Goal: Task Accomplishment & Management: Use online tool/utility

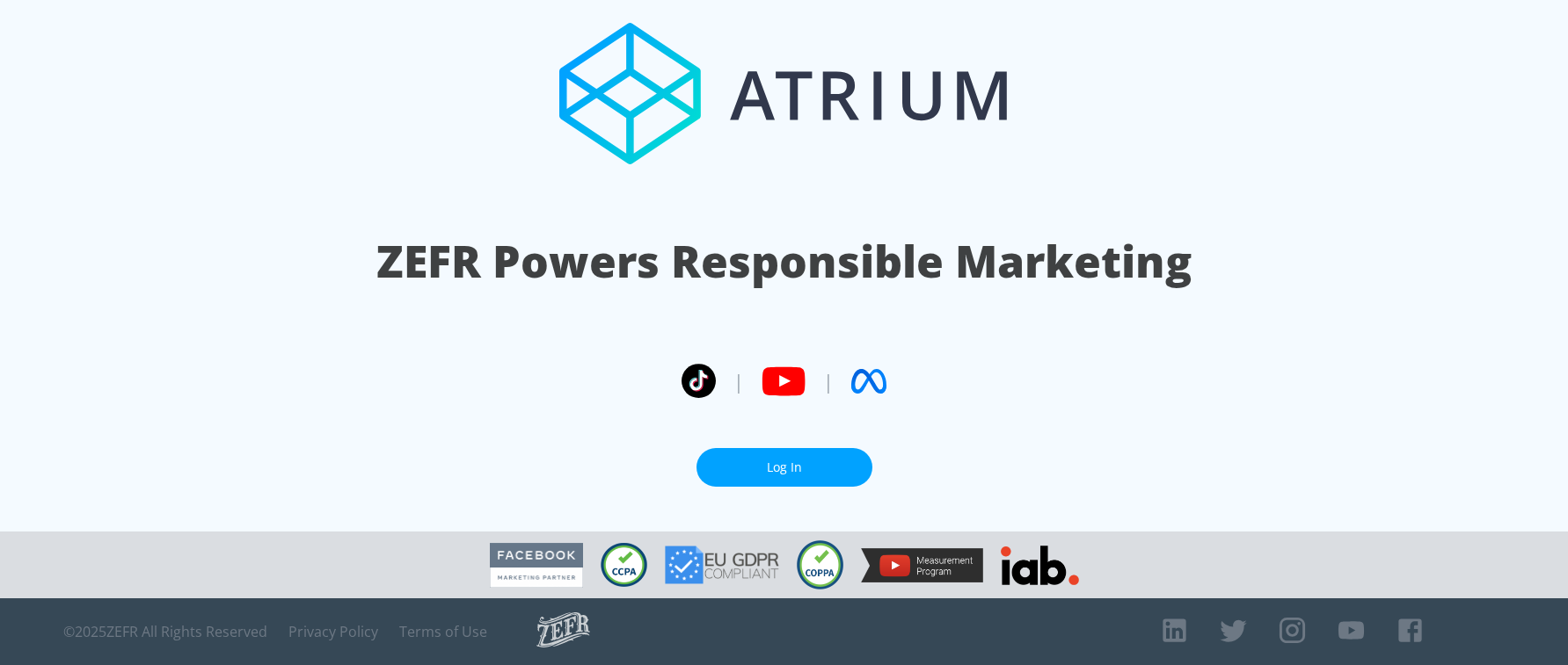
click at [770, 470] on link "Log In" at bounding box center [784, 467] width 176 height 39
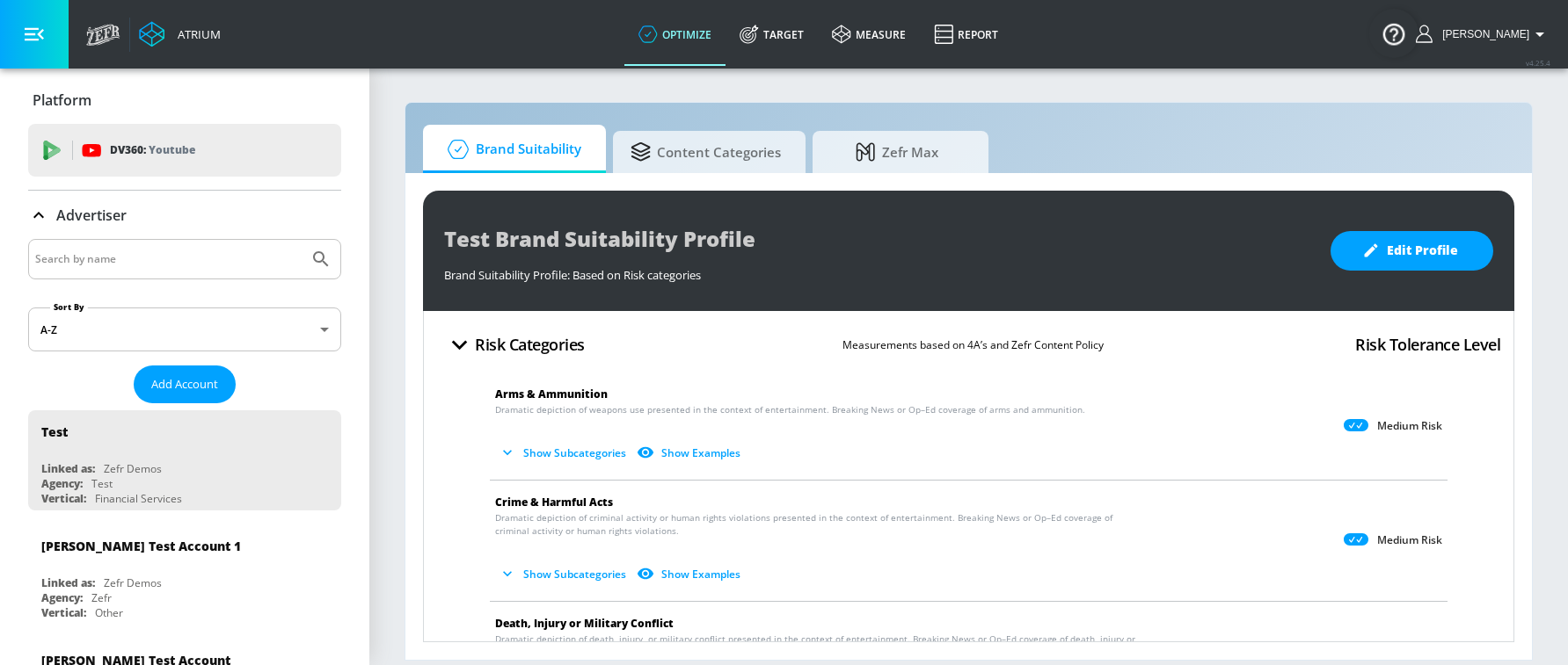
click at [132, 256] on input "Search by name" at bounding box center [168, 259] width 266 height 23
type input "hulu"
click at [301, 240] on button "Submit Search" at bounding box center [320, 259] width 38 height 38
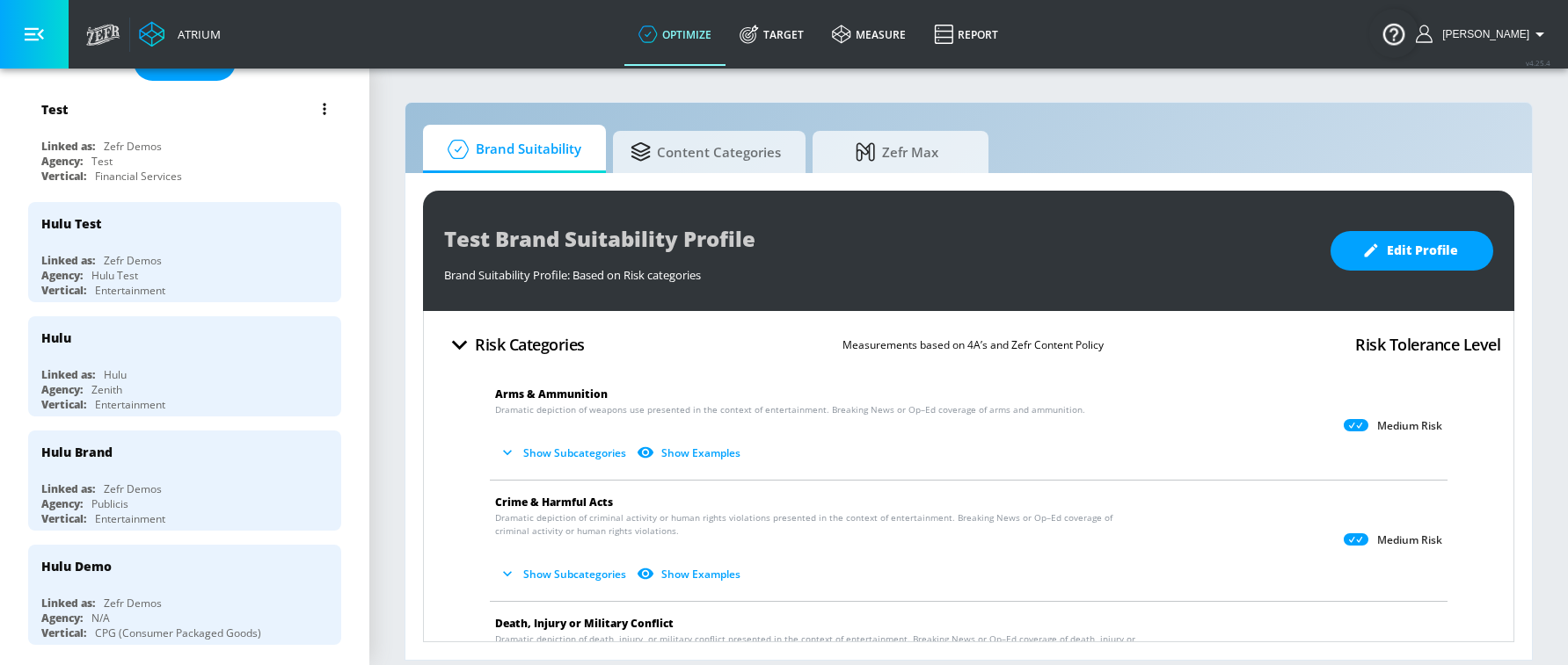
scroll to position [345, 0]
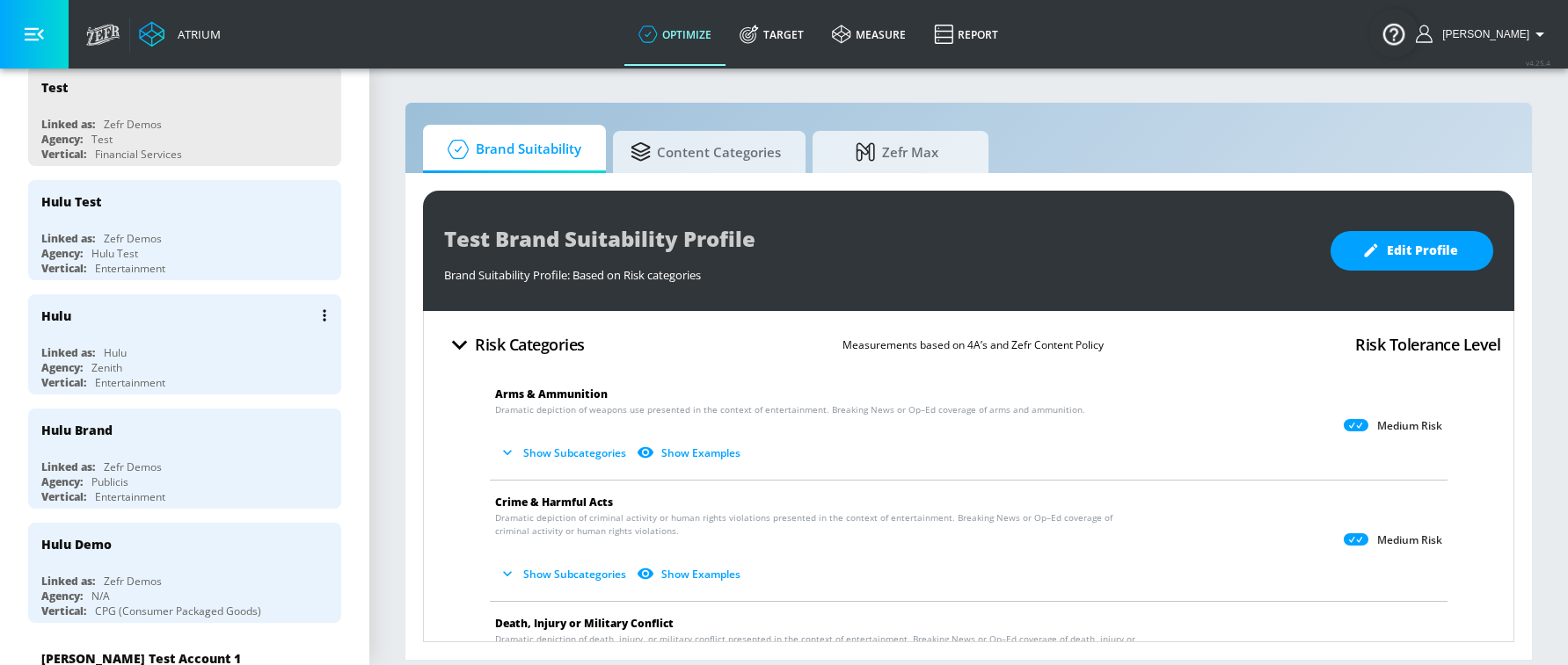
click at [123, 341] on div "Hulu Linked as: Hulu Agency: Zenith Vertical: Entertainment" at bounding box center [185, 345] width 313 height 101
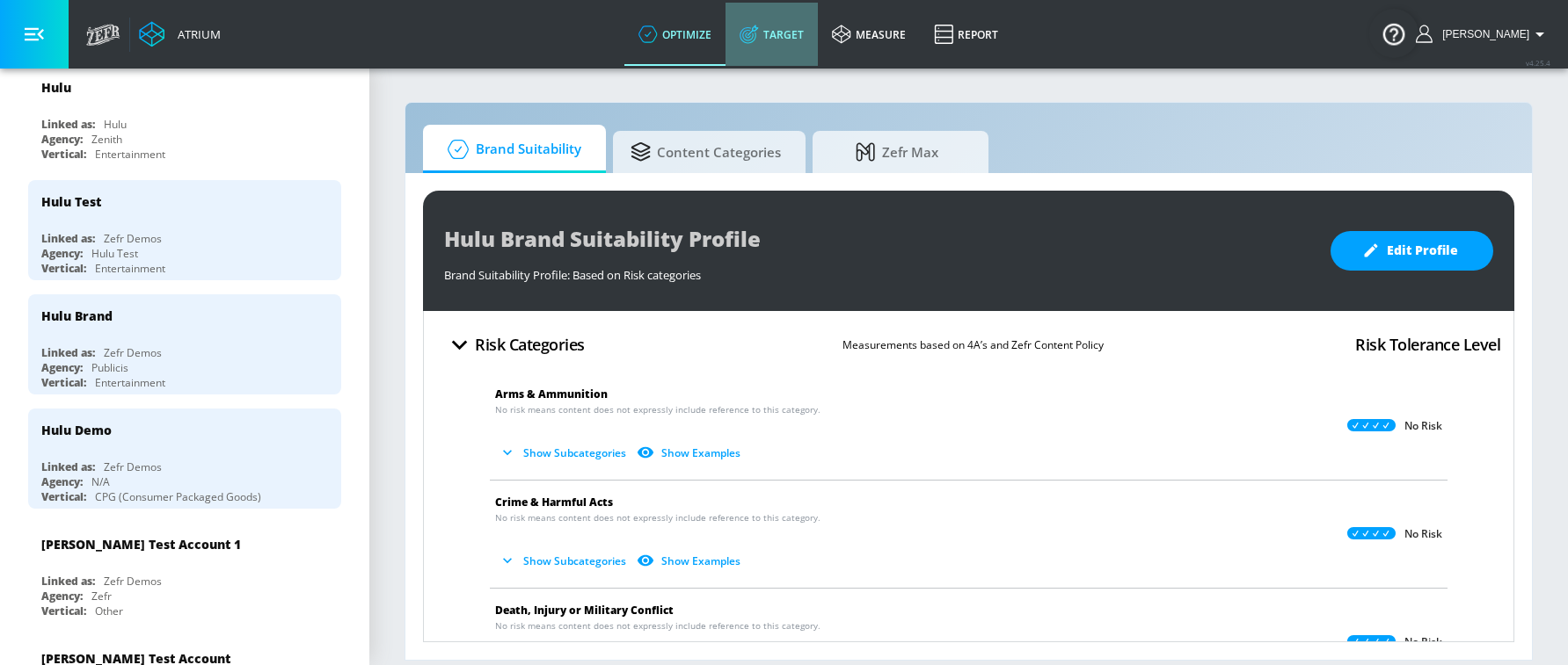
click at [775, 43] on link "Target" at bounding box center [771, 34] width 92 height 63
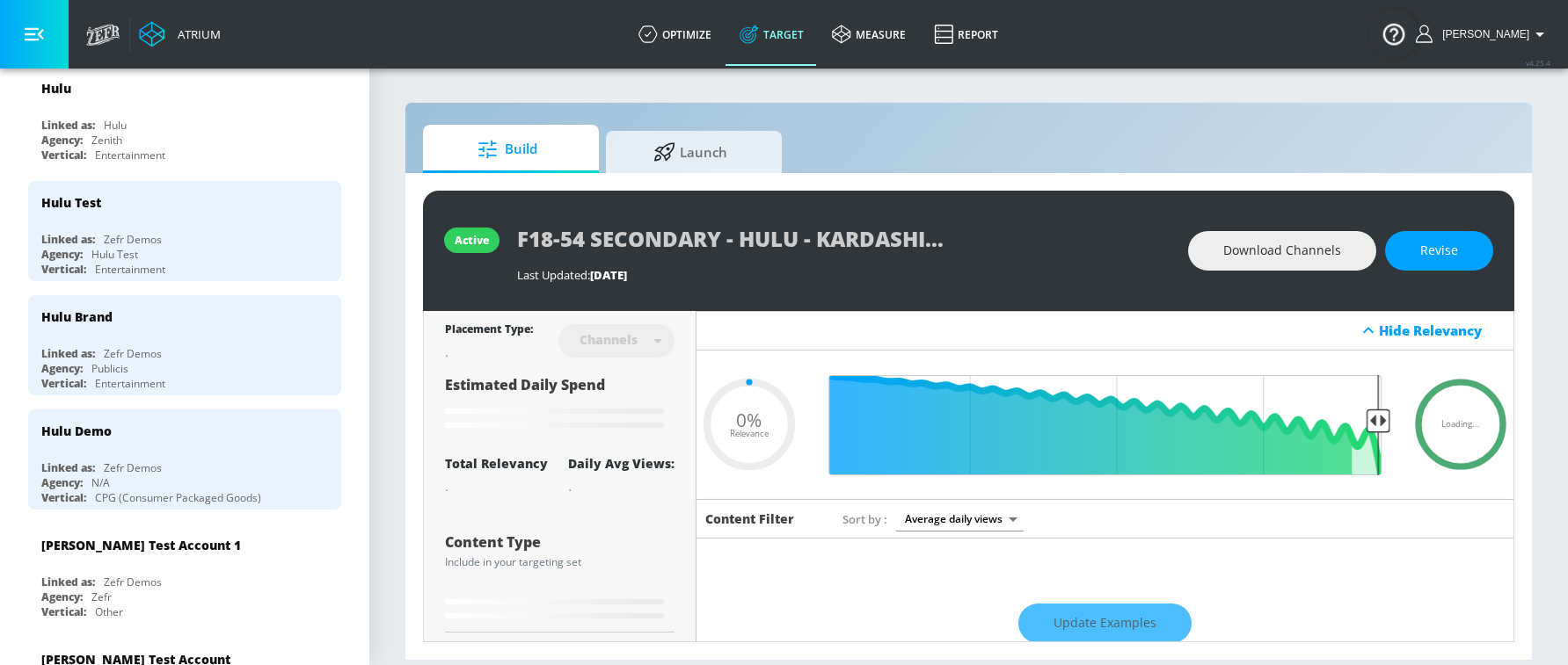
type input "0.05"
click at [654, 171] on link "Launch" at bounding box center [694, 148] width 176 height 48
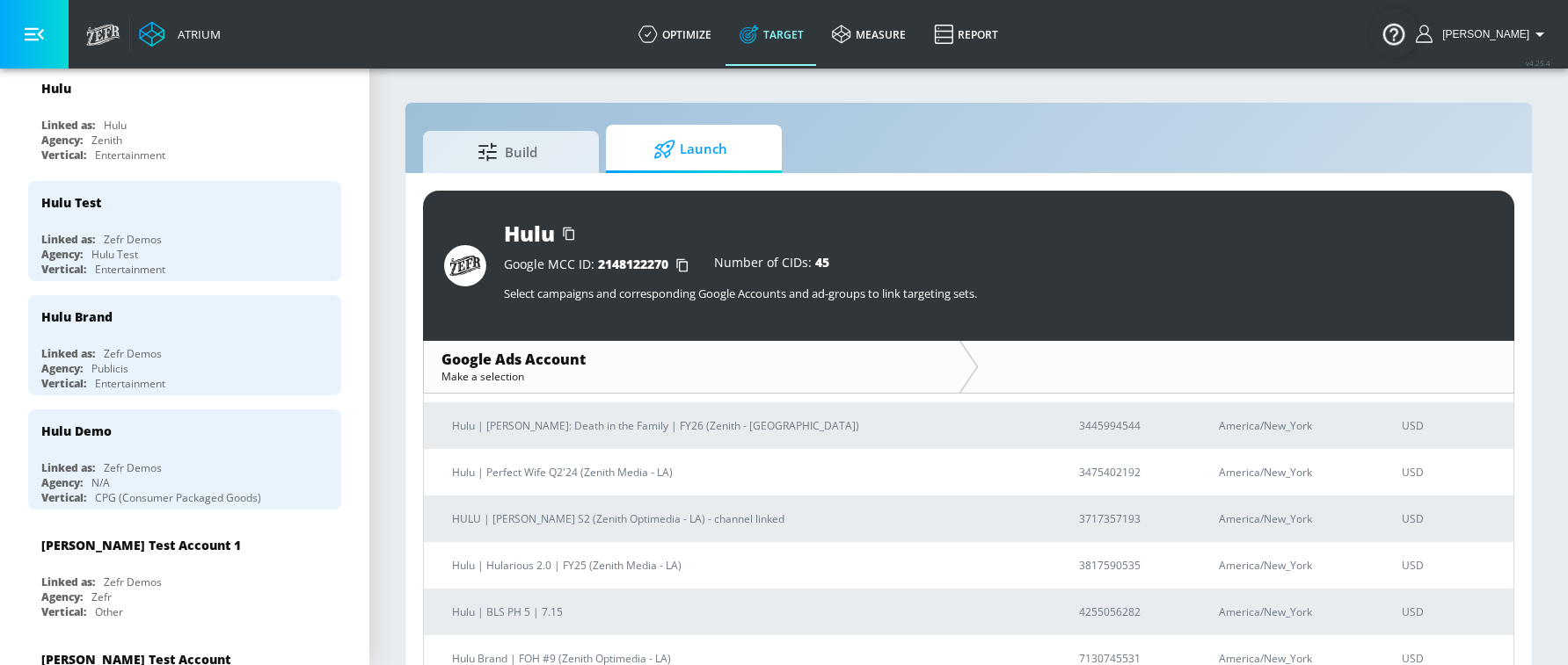
scroll to position [405, 0]
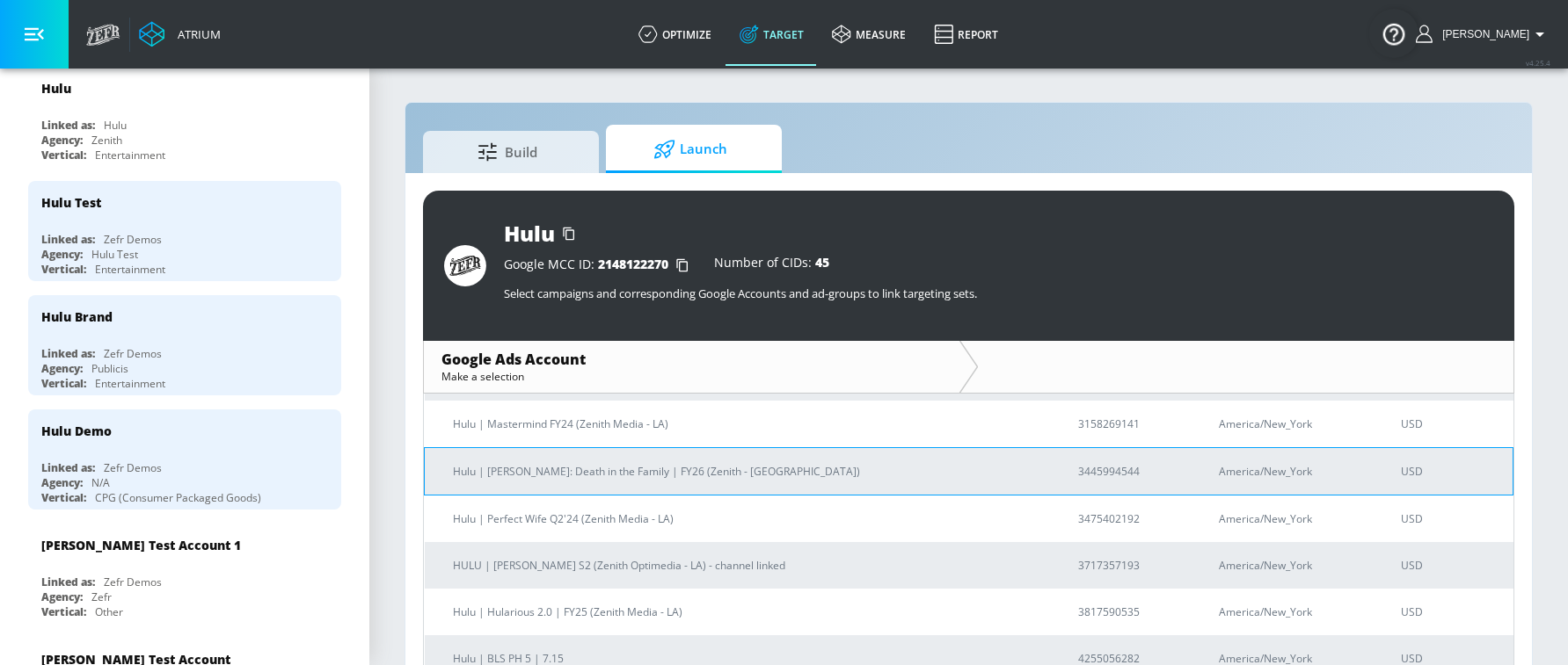
click at [649, 482] on td "Hulu | Murdaugh: Death in the Family | FY26 (Zenith - LA)" at bounding box center [738, 471] width 626 height 48
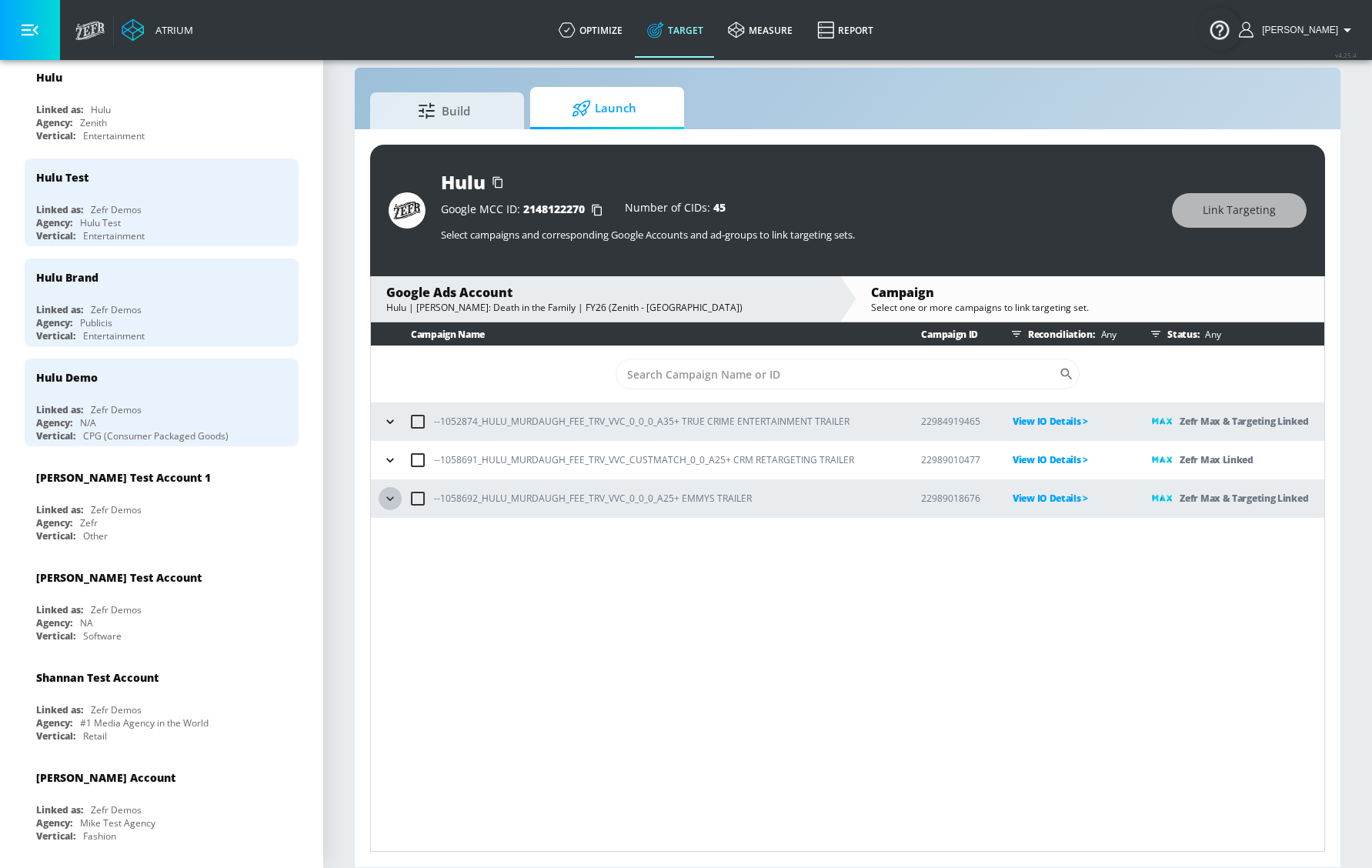
click at [396, 499] on icon "button" at bounding box center [389, 498] width 15 height 15
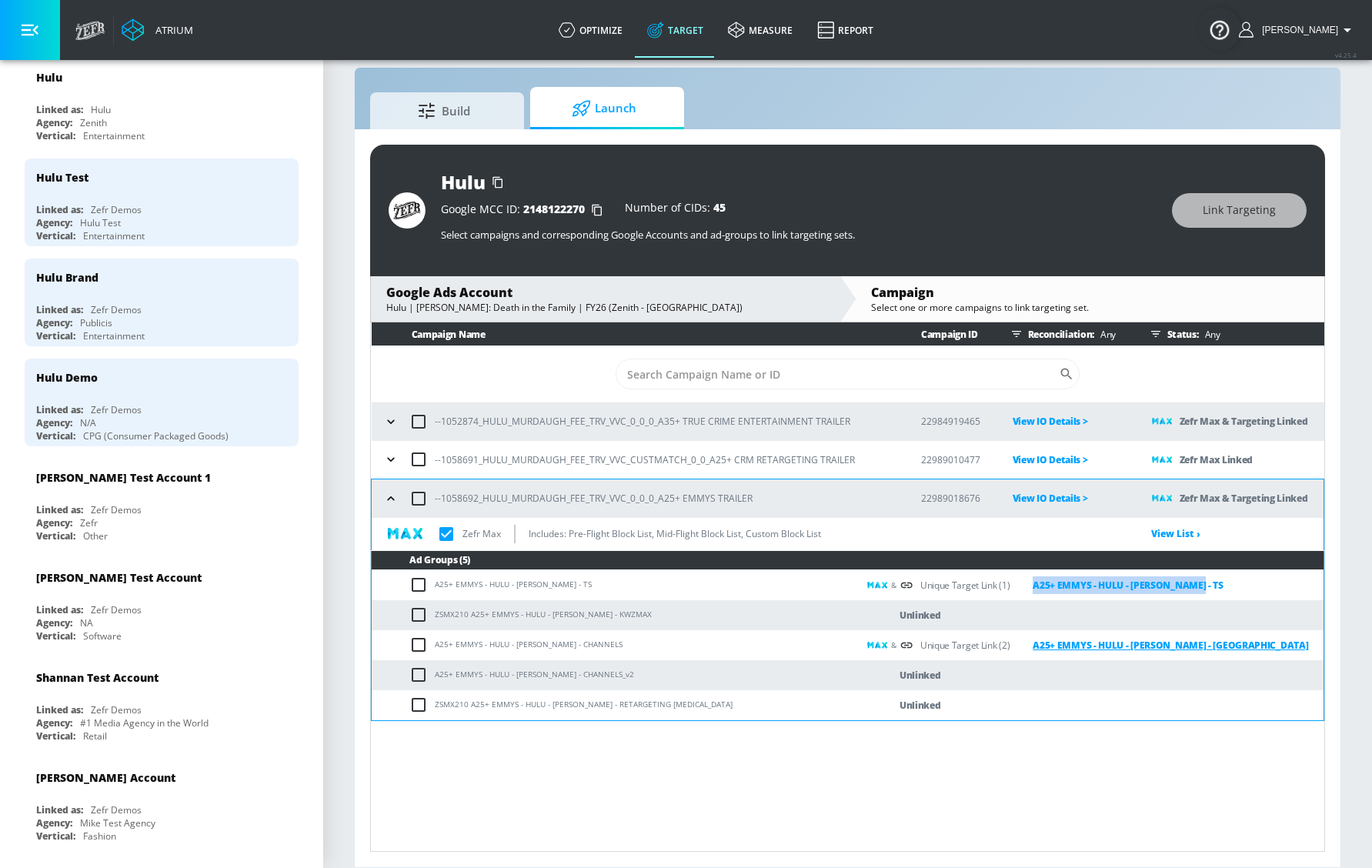
click at [1080, 581] on link "A25+ EMMYS - HULU - [PERSON_NAME] - [GEOGRAPHIC_DATA]" at bounding box center [1158, 645] width 299 height 18
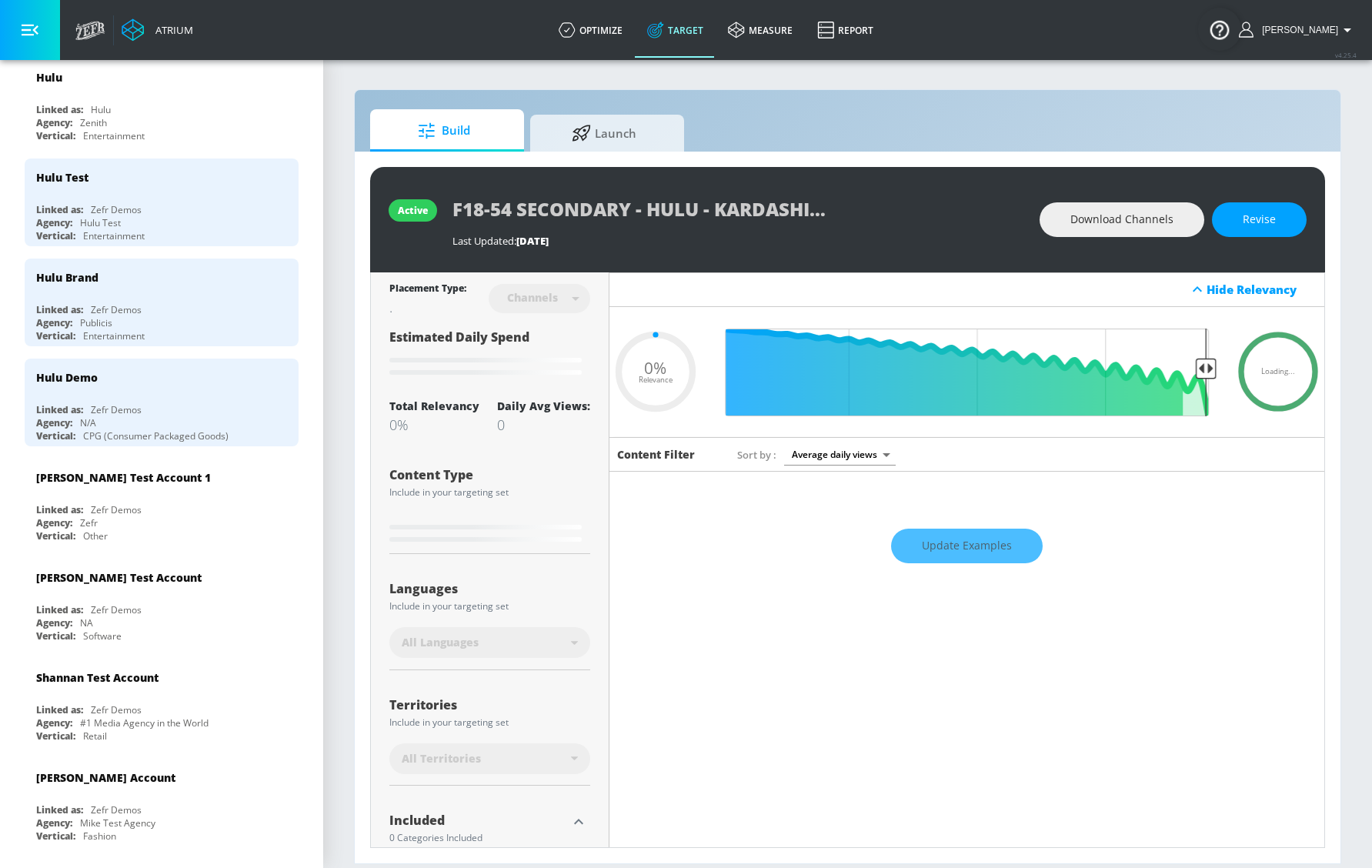
type input "0.05"
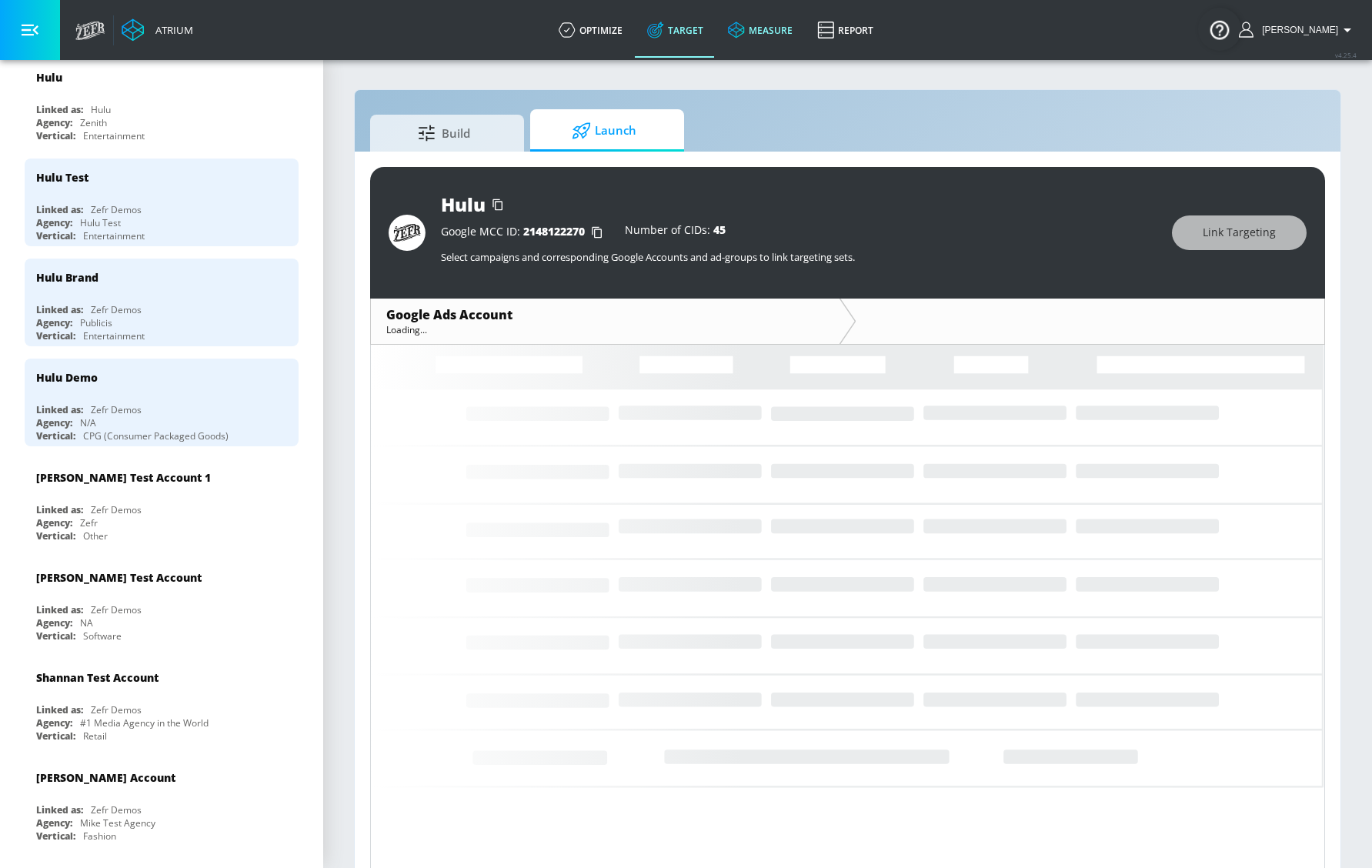
scroll to position [22, 0]
